Goal: Navigation & Orientation: Find specific page/section

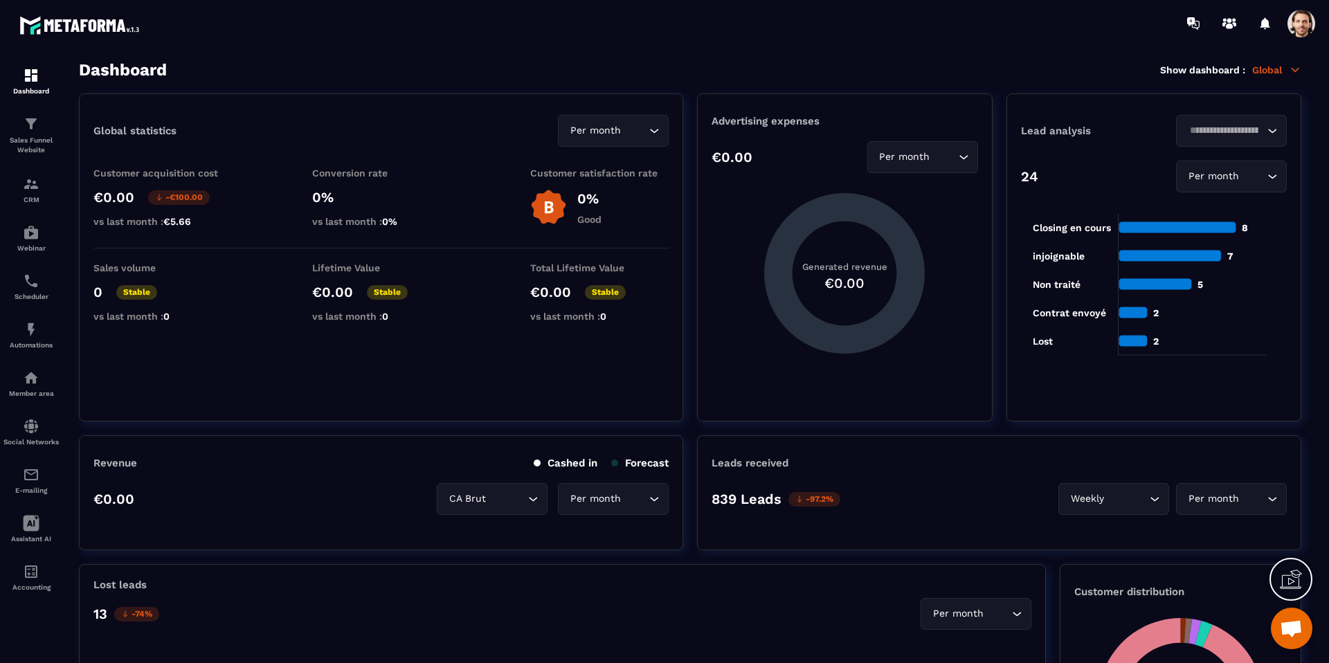
click at [1316, 26] on div at bounding box center [1305, 23] width 35 height 25
click at [1305, 26] on span at bounding box center [1302, 24] width 28 height 28
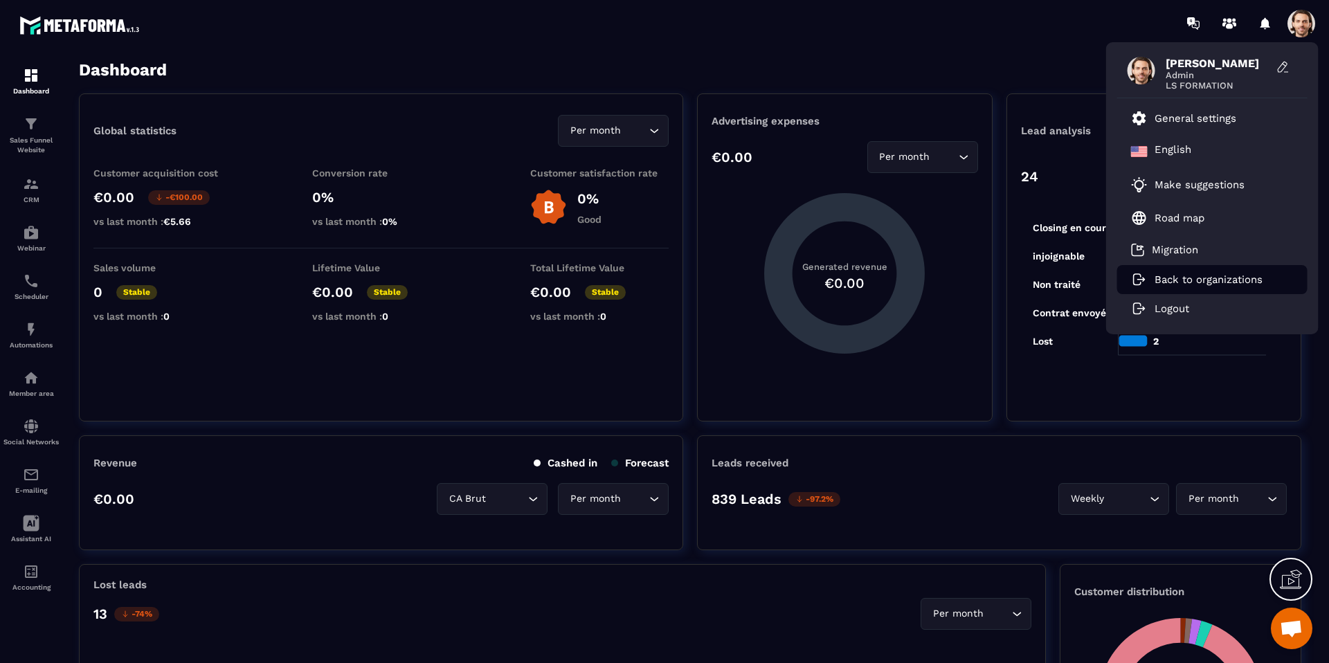
click at [1190, 285] on p "Back to organizations" at bounding box center [1209, 280] width 108 height 12
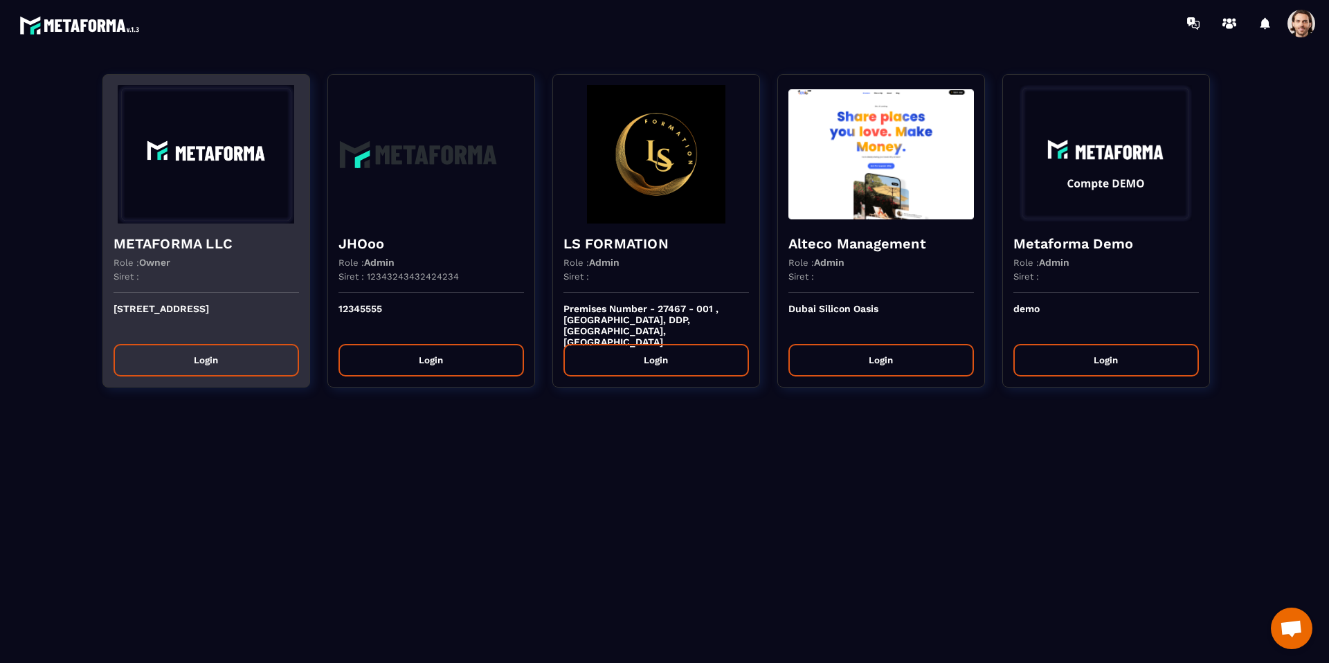
click at [253, 184] on img at bounding box center [207, 154] width 186 height 138
